Goal: Find specific page/section: Find specific page/section

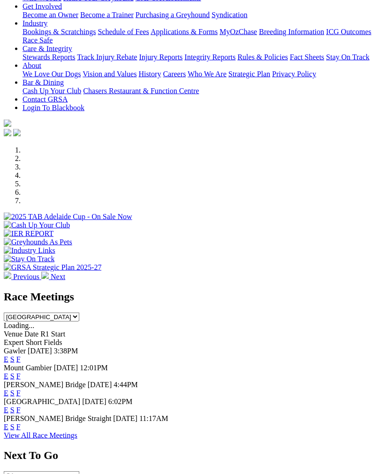
scroll to position [168, 0]
click at [21, 355] on link "F" at bounding box center [18, 359] width 4 height 8
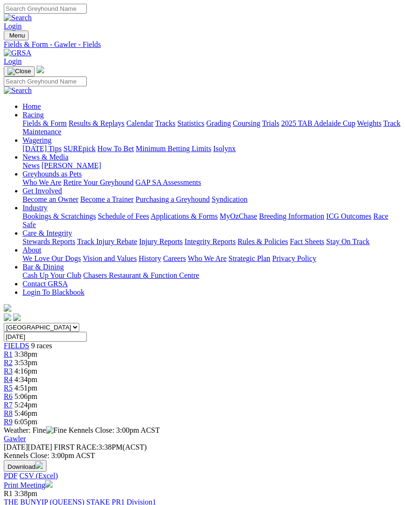
scroll to position [2, 0]
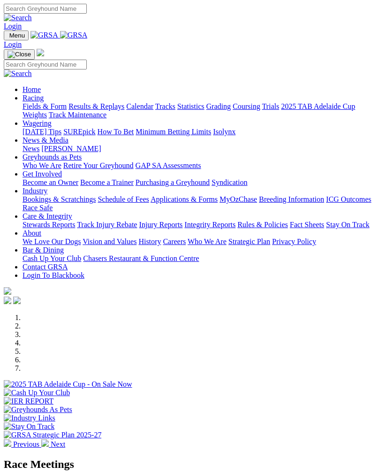
scroll to position [168, 0]
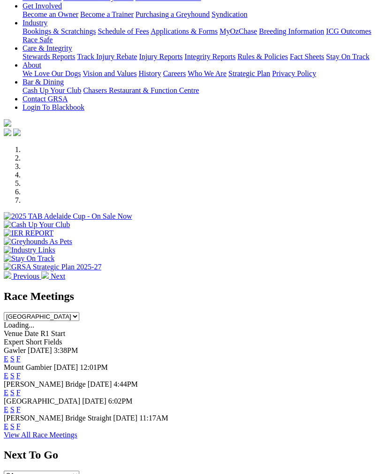
click at [21, 355] on link "F" at bounding box center [18, 359] width 4 height 8
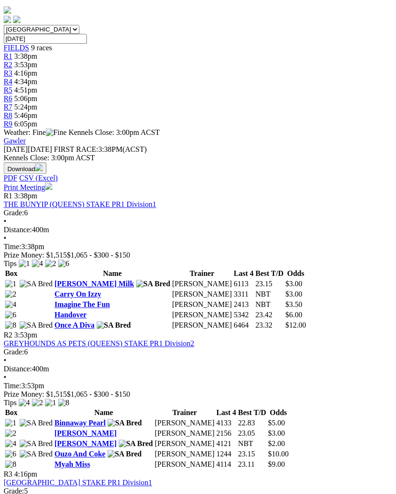
scroll to position [294, 8]
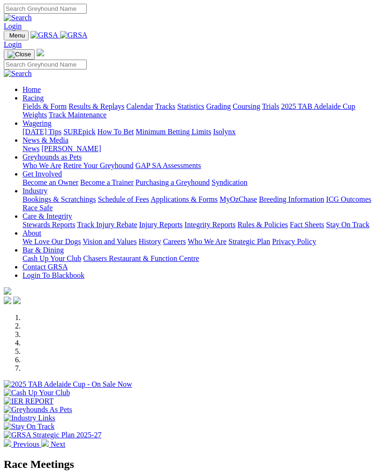
scroll to position [168, 0]
